Goal: Task Accomplishment & Management: Use online tool/utility

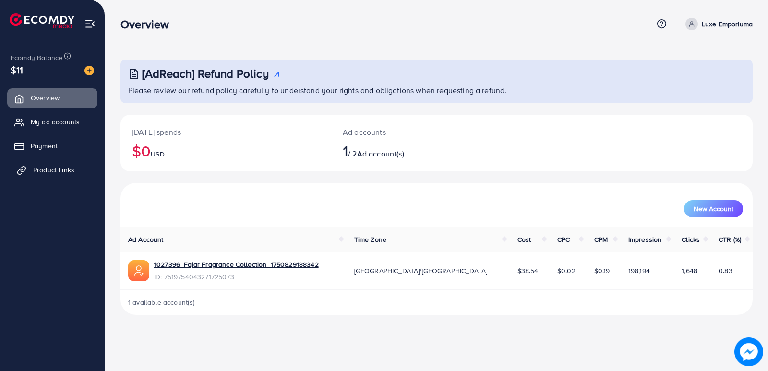
click at [39, 164] on link "Product Links" at bounding box center [52, 169] width 90 height 19
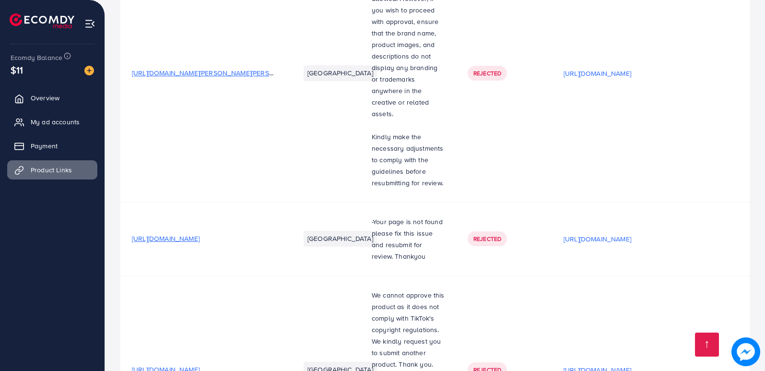
scroll to position [1229, 0]
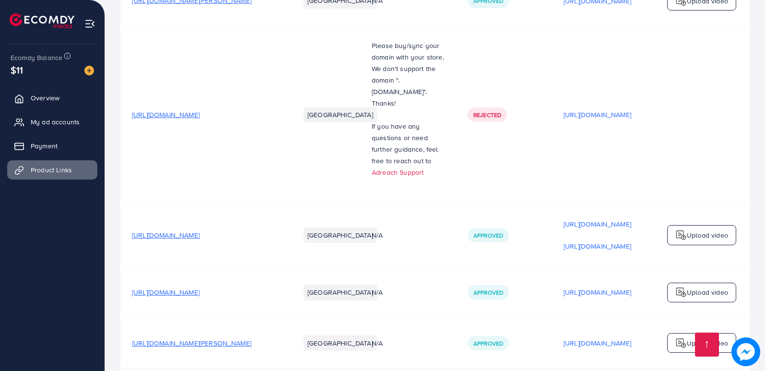
click at [703, 337] on p "Upload video" at bounding box center [707, 343] width 41 height 12
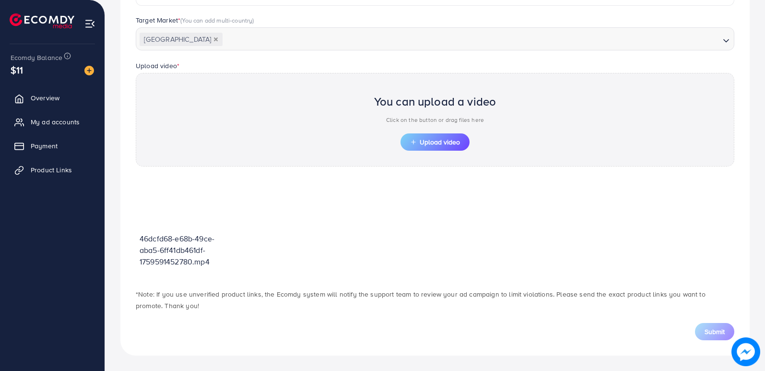
scroll to position [261, 0]
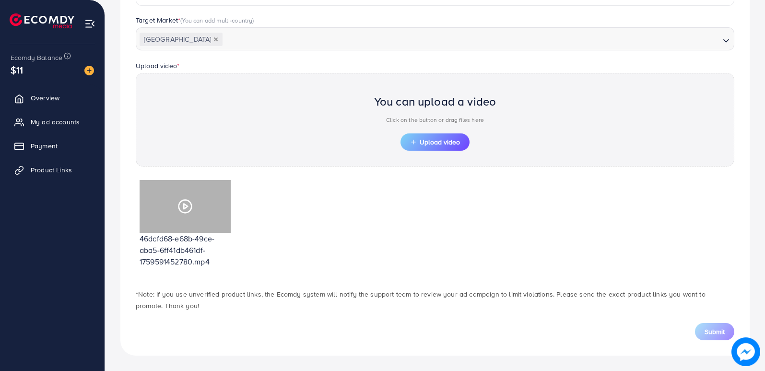
click at [182, 201] on circle at bounding box center [185, 206] width 13 height 13
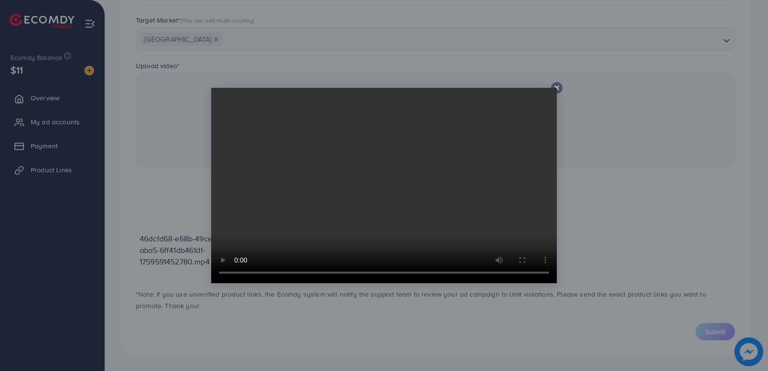
click at [555, 88] on video at bounding box center [384, 185] width 346 height 195
click at [689, 80] on div at bounding box center [384, 185] width 768 height 371
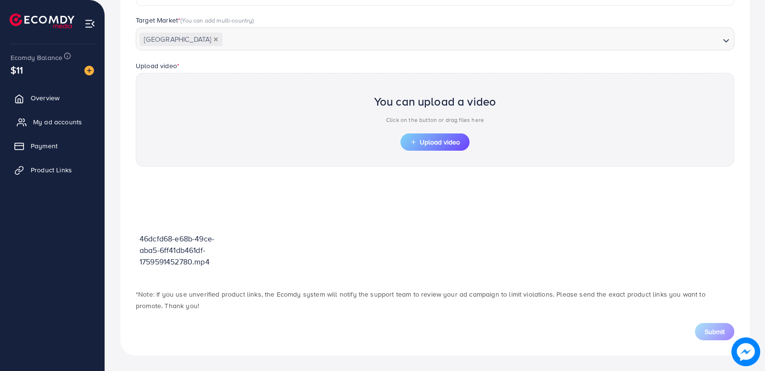
click at [46, 117] on span "My ad accounts" at bounding box center [57, 122] width 49 height 10
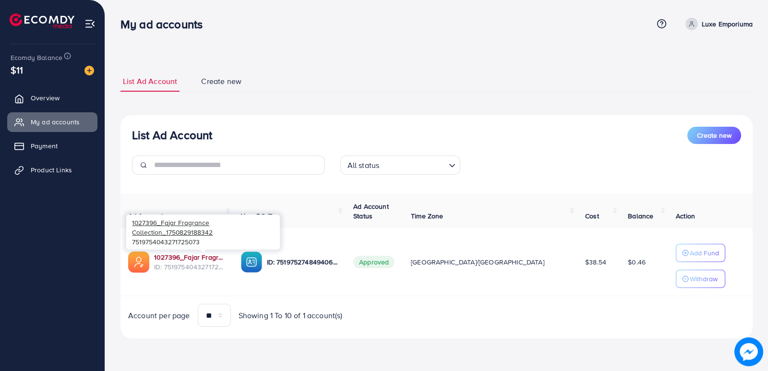
click at [192, 255] on link "1027396_Fajar Fragrance Collection_1750829188342" at bounding box center [190, 257] width 72 height 10
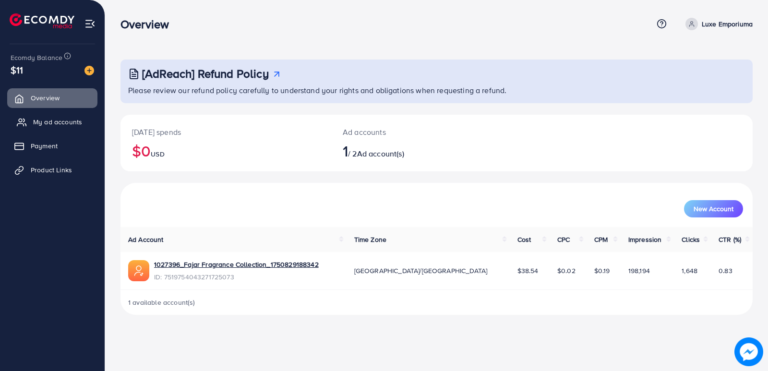
click at [48, 123] on span "My ad accounts" at bounding box center [57, 122] width 49 height 10
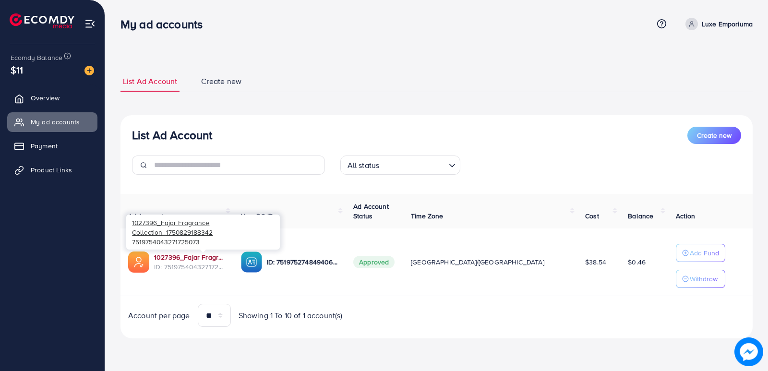
click at [182, 256] on link "1027396_Fajar Fragrance Collection_1750829188342" at bounding box center [190, 257] width 72 height 10
